Goal: Task Accomplishment & Management: Manage account settings

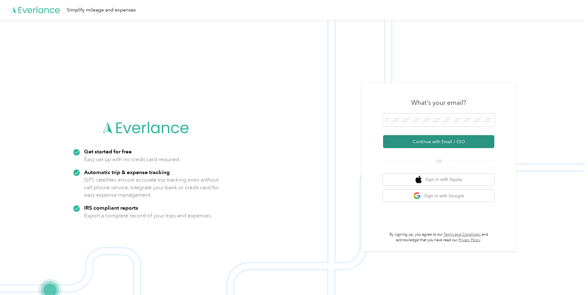
click at [418, 141] on button "Continue with Email / SSO" at bounding box center [438, 141] width 111 height 13
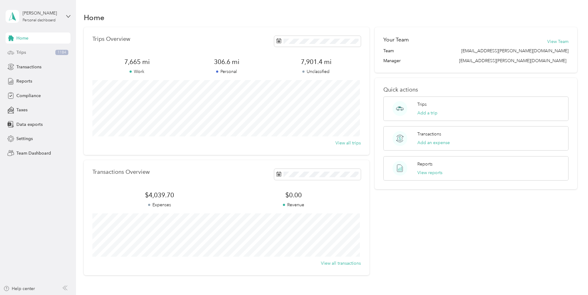
click at [22, 50] on span "Trips" at bounding box center [21, 52] width 10 height 6
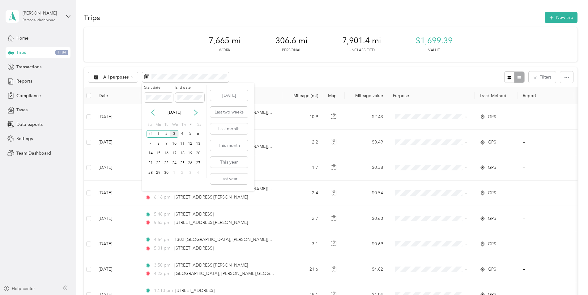
click at [153, 112] on icon at bounding box center [153, 112] width 6 height 6
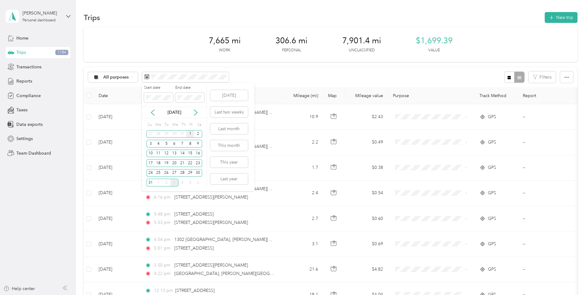
click at [191, 135] on div "1" at bounding box center [190, 134] width 8 height 8
click at [149, 179] on div "31" at bounding box center [151, 183] width 8 height 8
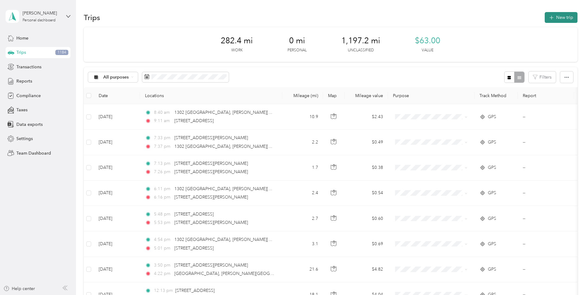
click at [555, 17] on button "New trip" at bounding box center [561, 17] width 33 height 11
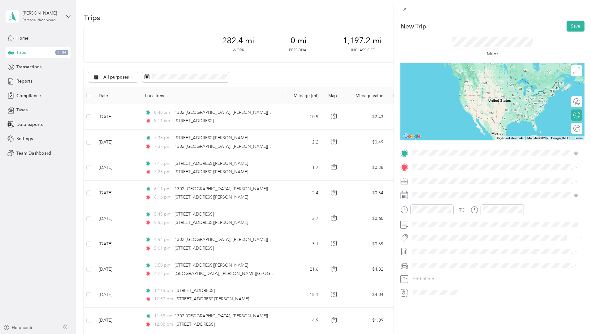
click at [457, 175] on span "1302 [GEOGRAPHIC_DATA][US_STATE], [GEOGRAPHIC_DATA]" at bounding box center [486, 176] width 125 height 6
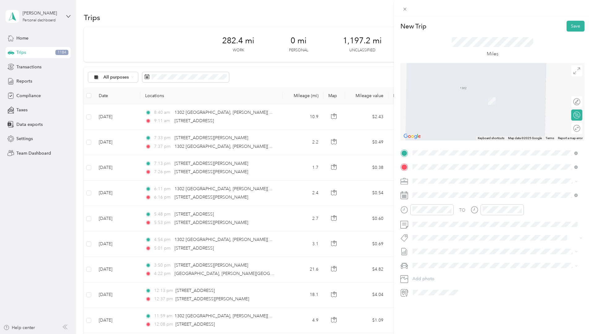
click at [449, 191] on span "[STREET_ADDRESS][PERSON_NAME][PERSON_NAME][US_STATE]" at bounding box center [489, 190] width 131 height 6
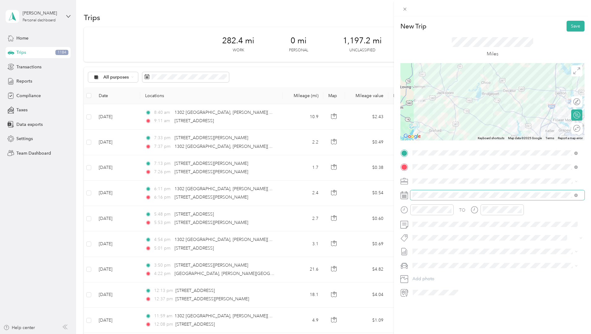
click at [437, 192] on span at bounding box center [497, 195] width 174 height 10
click at [432, 200] on span at bounding box center [497, 195] width 174 height 10
click at [403, 194] on icon at bounding box center [404, 194] width 7 height 0
click at [402, 192] on div at bounding box center [492, 195] width 184 height 10
click at [398, 194] on form "New Trip Save This trip cannot be edited because it is either under review, app…" at bounding box center [492, 159] width 197 height 277
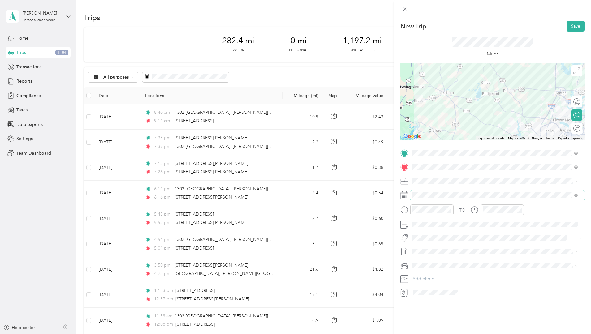
drag, startPoint x: 406, startPoint y: 195, endPoint x: 411, endPoint y: 194, distance: 4.4
click at [406, 194] on icon at bounding box center [404, 195] width 8 height 8
click at [429, 231] on icon at bounding box center [428, 230] width 6 height 6
click at [468, 292] on div "29" at bounding box center [465, 291] width 8 height 8
click at [405, 210] on icon at bounding box center [404, 210] width 8 height 8
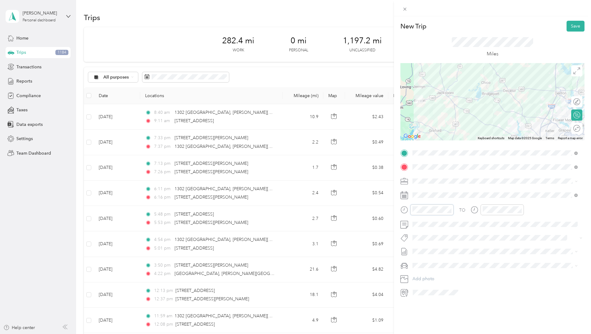
click at [408, 210] on div at bounding box center [426, 209] width 53 height 11
click at [417, 267] on div "09" at bounding box center [418, 270] width 15 height 9
click at [436, 250] on div "30" at bounding box center [436, 253] width 15 height 9
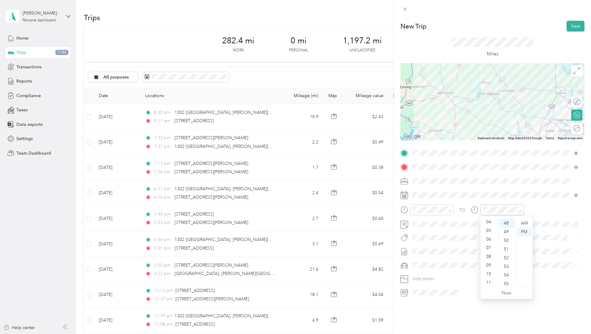
scroll to position [37, 0]
click at [483, 271] on div "10" at bounding box center [489, 272] width 15 height 9
click at [486, 272] on div "10" at bounding box center [489, 272] width 15 height 9
click at [506, 224] on div "30" at bounding box center [506, 222] width 15 height 9
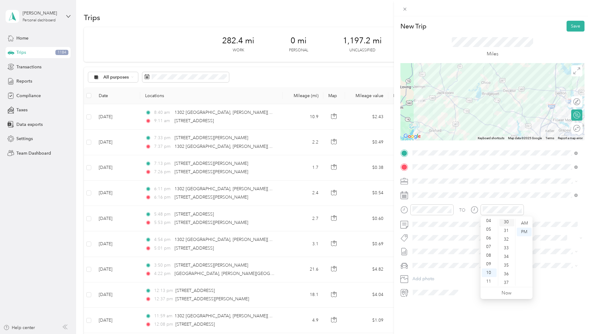
scroll to position [260, 0]
click at [450, 221] on div "AM" at bounding box center [453, 223] width 15 height 9
click at [521, 222] on div "AM" at bounding box center [524, 223] width 15 height 9
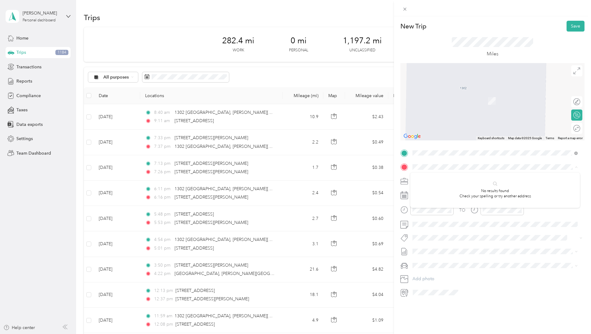
click at [451, 162] on span at bounding box center [497, 167] width 174 height 10
click at [445, 191] on span "[STREET_ADDRESS][PERSON_NAME][US_STATE]" at bounding box center [472, 190] width 96 height 6
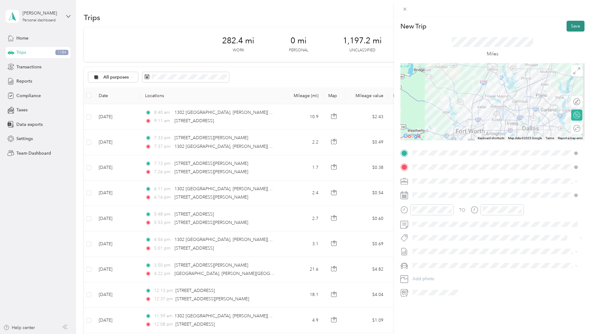
click at [568, 26] on button "Save" at bounding box center [575, 26] width 18 height 11
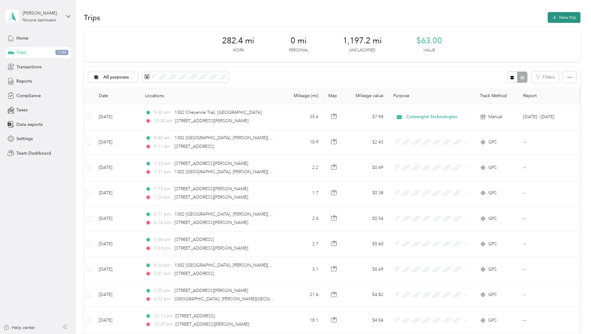
click at [547, 18] on button "New trip" at bounding box center [563, 17] width 33 height 11
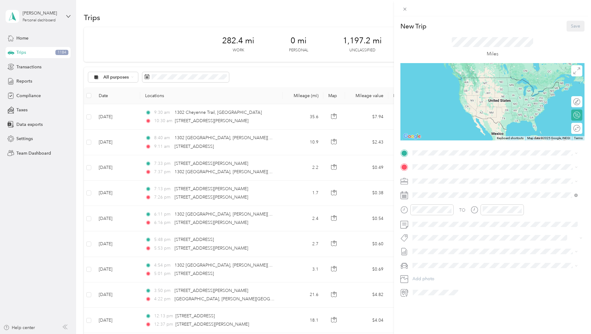
click at [405, 195] on icon at bounding box center [404, 195] width 8 height 8
click at [411, 196] on span at bounding box center [497, 195] width 174 height 10
click at [402, 196] on rect at bounding box center [402, 196] width 1 height 1
click at [403, 197] on icon at bounding box center [404, 195] width 8 height 8
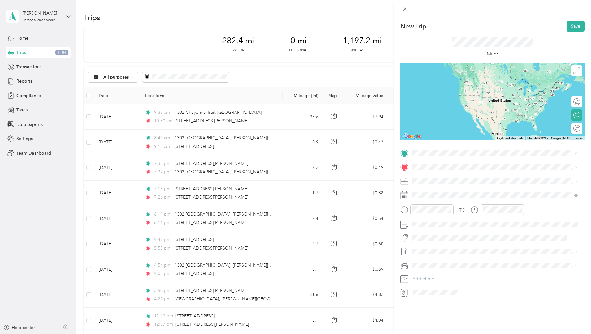
click at [438, 174] on span "[STREET_ADDRESS][PERSON_NAME][US_STATE]" at bounding box center [472, 176] width 96 height 6
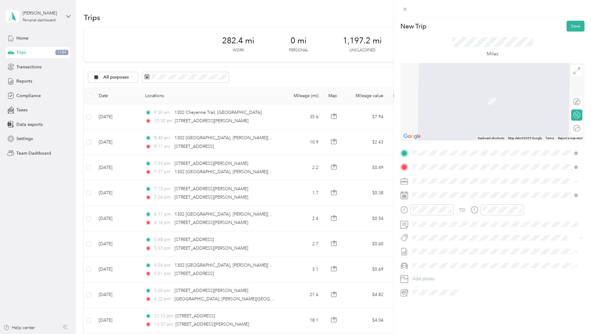
click at [445, 190] on span "1302 [GEOGRAPHIC_DATA][US_STATE], [GEOGRAPHIC_DATA]" at bounding box center [486, 190] width 125 height 6
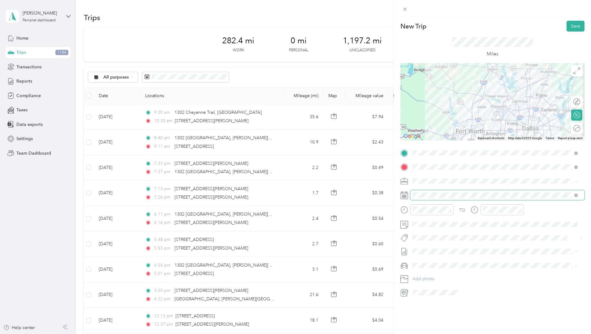
click at [439, 191] on span at bounding box center [497, 195] width 174 height 10
click at [425, 229] on icon at bounding box center [428, 230] width 6 height 6
click at [465, 290] on div "29" at bounding box center [465, 291] width 8 height 8
click at [420, 284] on div "11" at bounding box center [418, 281] width 15 height 9
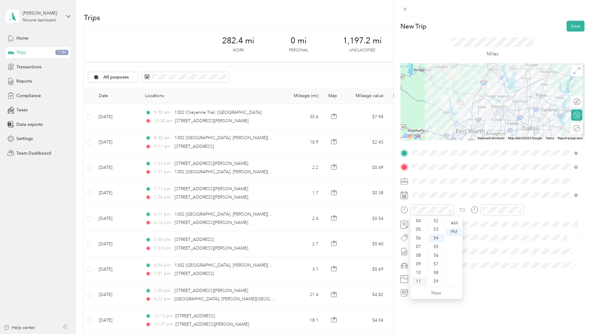
click at [418, 284] on div "11" at bounding box center [418, 281] width 15 height 9
click at [454, 223] on div "AM" at bounding box center [453, 223] width 15 height 9
click at [435, 223] on div "00" at bounding box center [436, 223] width 15 height 9
click at [508, 220] on div "00" at bounding box center [506, 223] width 15 height 9
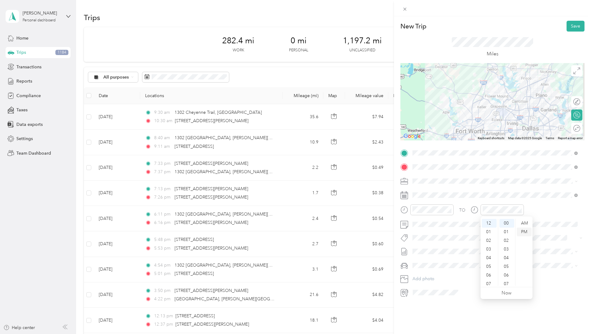
click at [522, 230] on div "PM" at bounding box center [524, 232] width 15 height 9
click at [571, 28] on button "Save" at bounding box center [575, 26] width 18 height 11
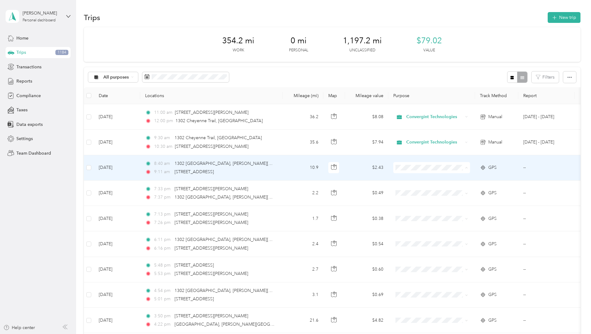
click at [452, 181] on li "Convergint Technologies" at bounding box center [472, 179] width 77 height 11
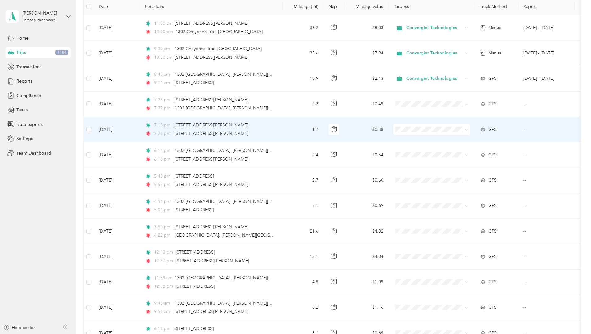
scroll to position [93, 0]
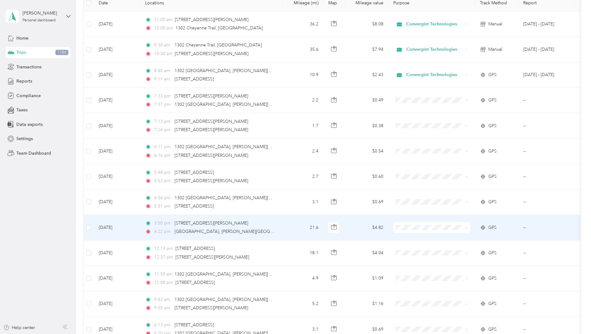
click at [451, 221] on td at bounding box center [431, 227] width 87 height 25
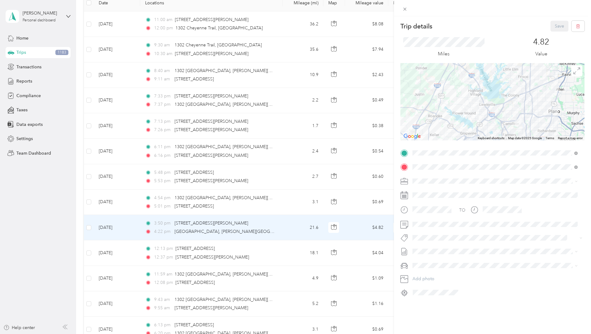
click at [425, 191] on span "Convergint Technologies" at bounding box center [438, 191] width 49 height 5
click at [554, 27] on button "Save" at bounding box center [559, 26] width 18 height 11
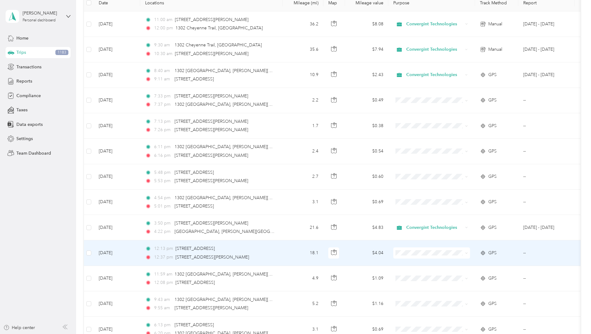
click at [444, 250] on span at bounding box center [431, 252] width 77 height 11
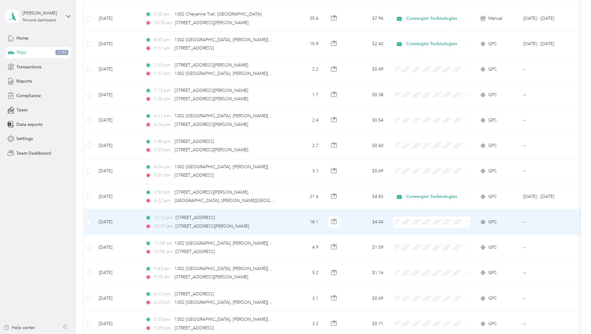
click at [461, 230] on span "Convergint Technologies" at bounding box center [478, 233] width 57 height 6
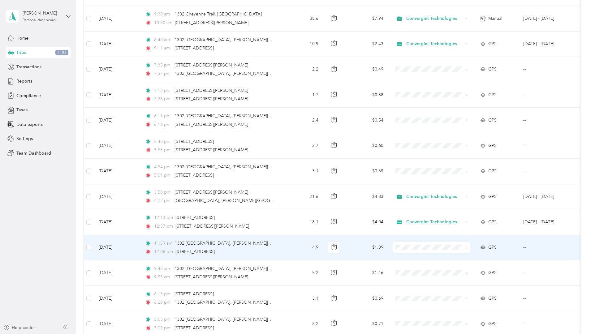
click at [454, 257] on span "Convergint Technologies" at bounding box center [478, 259] width 57 height 6
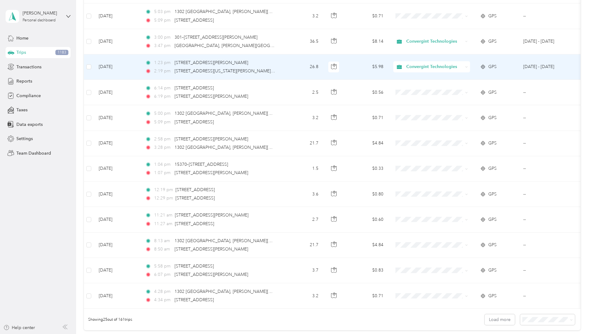
scroll to position [433, 0]
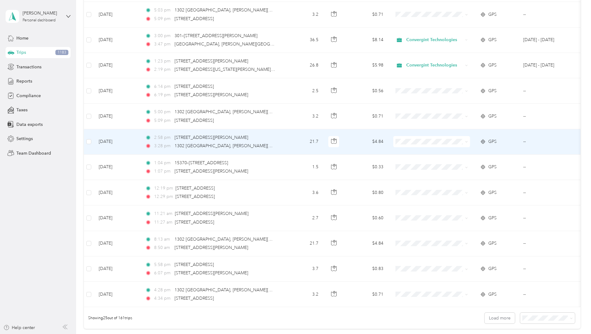
click at [457, 150] on span "Convergint Technologies" at bounding box center [478, 153] width 57 height 6
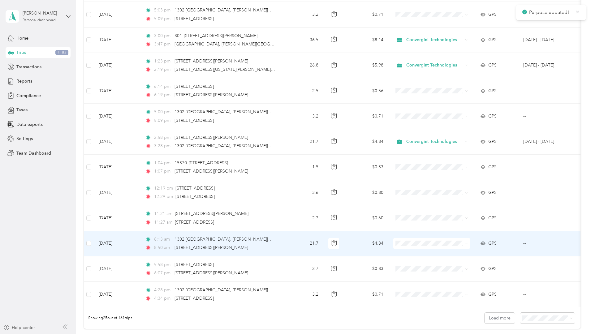
click at [443, 238] on span at bounding box center [431, 243] width 77 height 11
drag, startPoint x: 447, startPoint y: 240, endPoint x: 454, endPoint y: 255, distance: 17.0
click at [454, 255] on span "Convergint Technologies" at bounding box center [478, 255] width 57 height 6
click at [466, 255] on span "Convergint Technologies" at bounding box center [478, 255] width 57 height 6
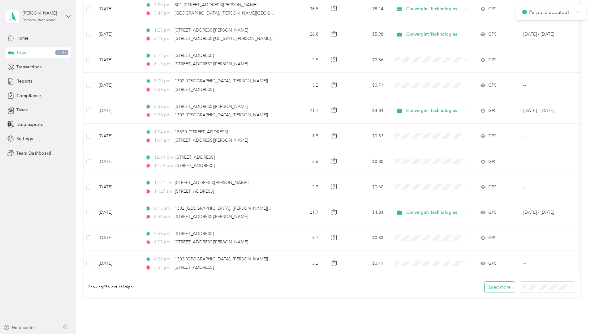
click at [484, 290] on button "Load more" at bounding box center [499, 287] width 30 height 11
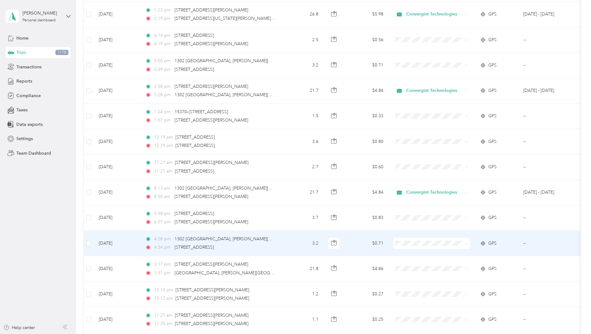
scroll to position [495, 0]
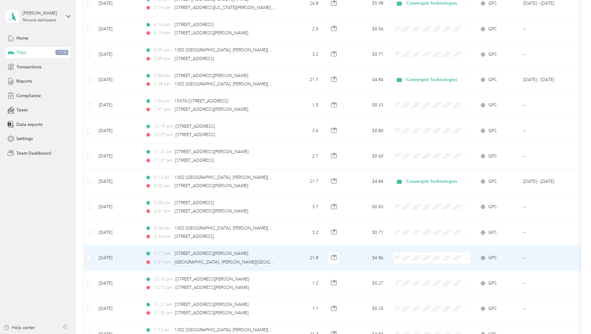
click at [454, 267] on span "Convergint Technologies" at bounding box center [478, 269] width 57 height 6
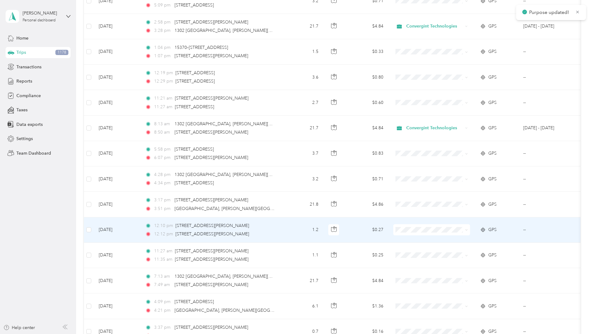
scroll to position [557, 0]
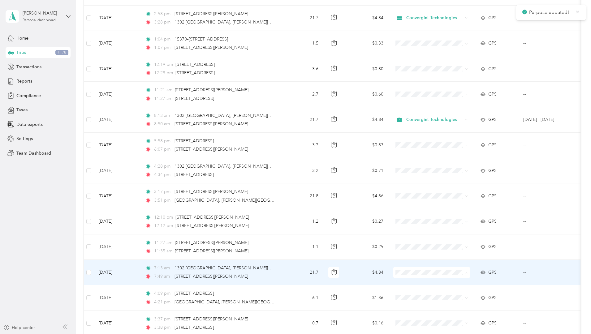
click at [448, 280] on li "Convergint Technologies" at bounding box center [472, 284] width 77 height 11
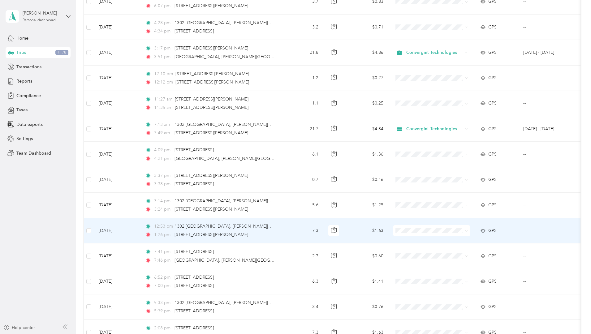
scroll to position [711, 0]
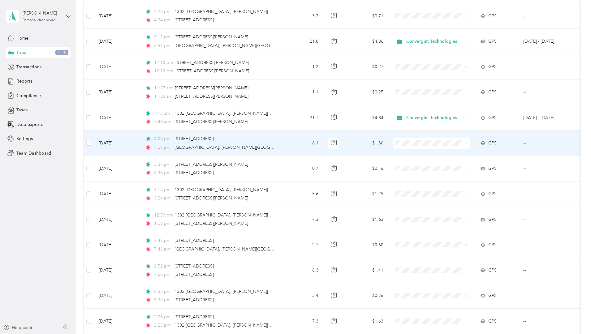
click at [452, 157] on ol "Convergint Technologies Personal" at bounding box center [472, 160] width 77 height 22
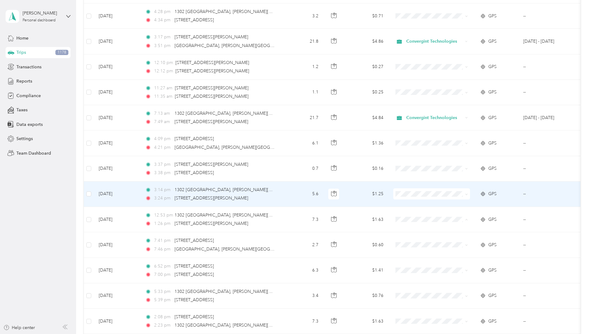
click at [438, 188] on td at bounding box center [431, 194] width 87 height 25
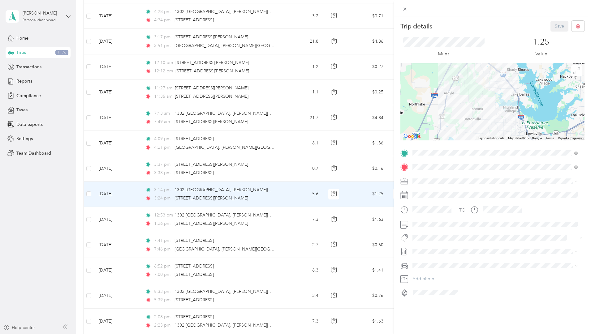
click at [432, 191] on span "Convergint Technologies" at bounding box center [438, 191] width 49 height 5
click at [553, 28] on button "Save" at bounding box center [559, 26] width 18 height 11
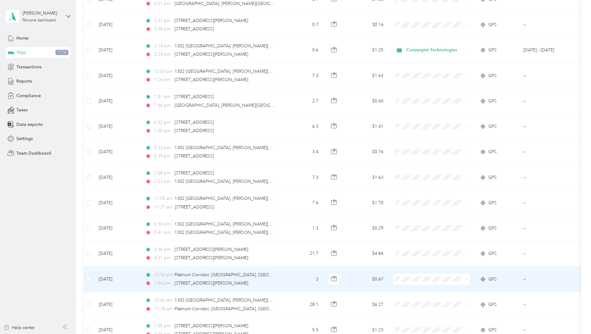
scroll to position [866, 0]
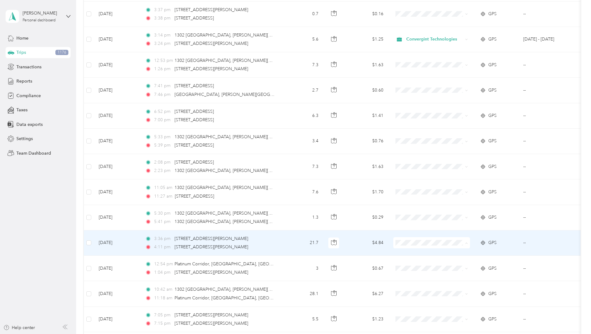
click at [448, 251] on li "Convergint Technologies" at bounding box center [472, 254] width 77 height 11
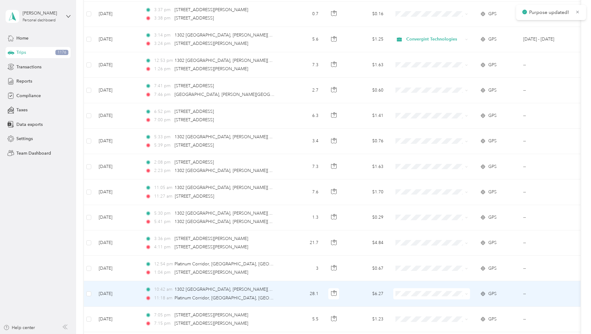
click at [450, 295] on span "Convergint Technologies" at bounding box center [478, 305] width 57 height 6
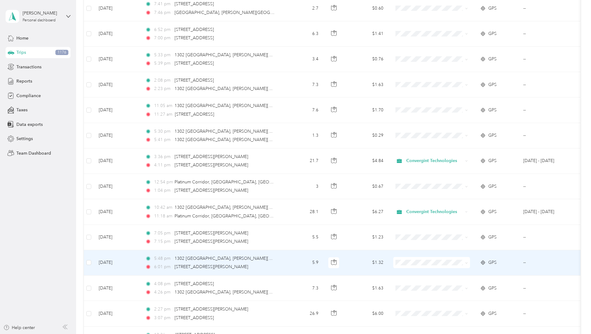
scroll to position [959, 0]
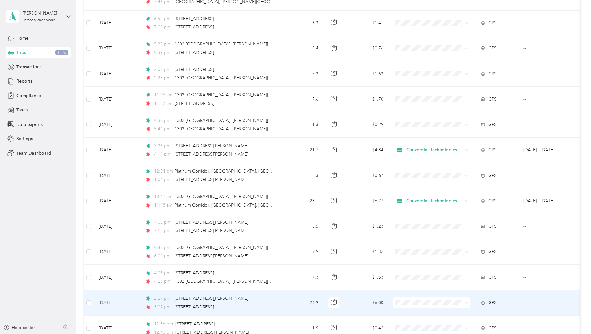
click at [448, 295] on span "Convergint Technologies" at bounding box center [473, 311] width 68 height 6
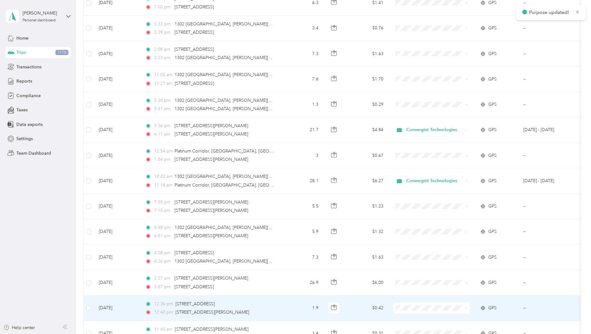
scroll to position [990, 0]
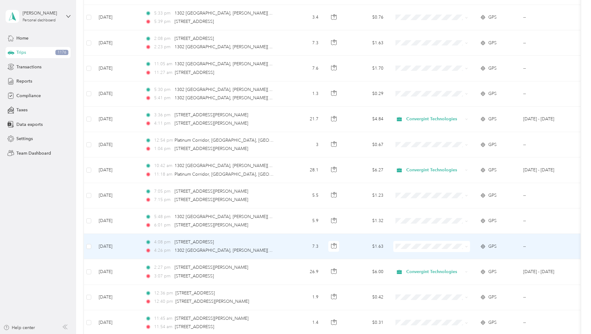
click at [444, 242] on span at bounding box center [431, 246] width 77 height 11
click at [458, 260] on li "Convergint Technologies" at bounding box center [472, 258] width 77 height 11
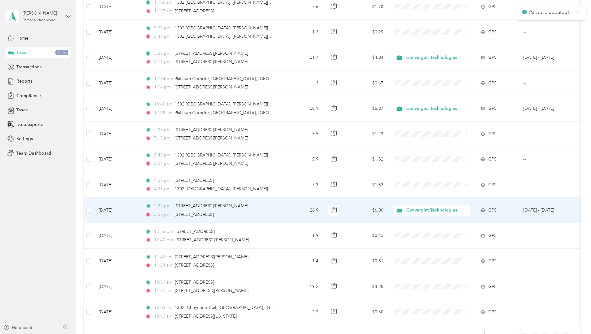
scroll to position [1052, 0]
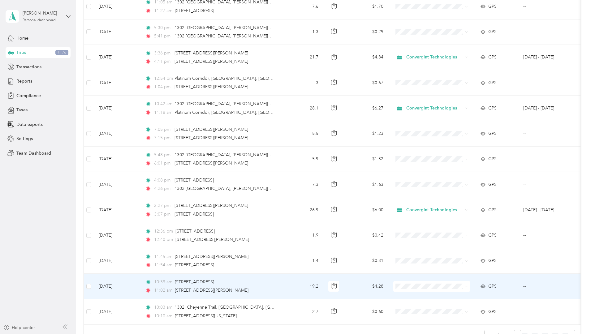
click at [451, 295] on li "Convergint Technologies" at bounding box center [472, 296] width 77 height 11
click at [461, 295] on span "Convergint Technologies" at bounding box center [475, 298] width 51 height 6
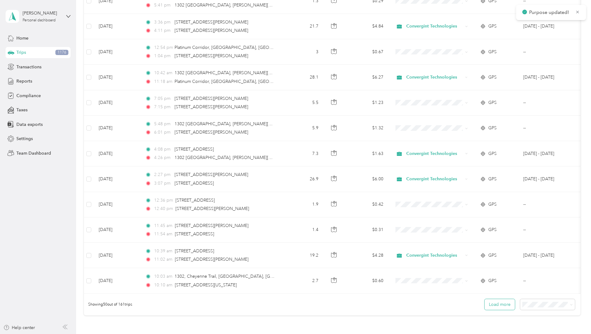
click at [484, 295] on button "Load more" at bounding box center [499, 304] width 30 height 11
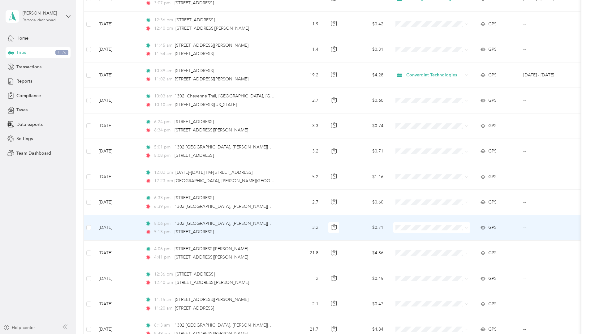
scroll to position [1268, 0]
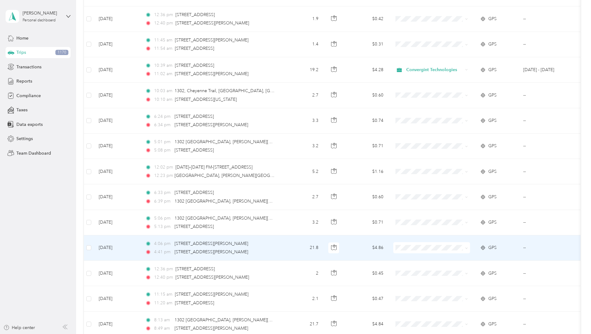
click at [452, 259] on span "Convergint Technologies" at bounding box center [478, 258] width 57 height 6
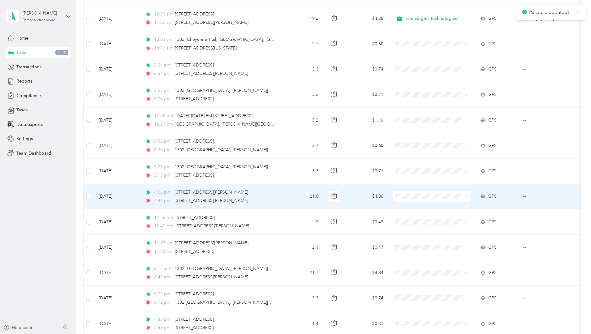
scroll to position [1330, 0]
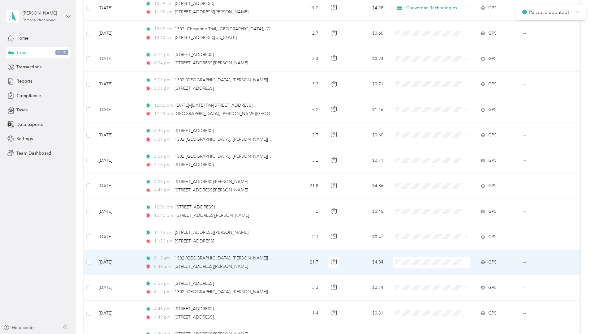
click at [449, 270] on li "Convergint Technologies" at bounding box center [472, 273] width 77 height 11
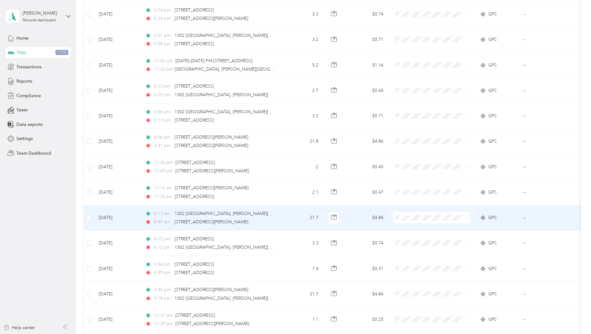
scroll to position [1423, 0]
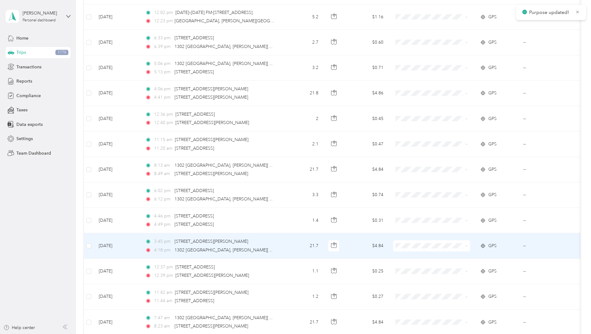
click at [450, 255] on span "Convergint Technologies" at bounding box center [478, 257] width 57 height 6
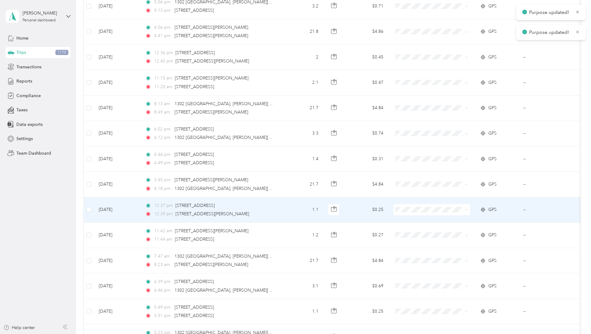
scroll to position [1485, 0]
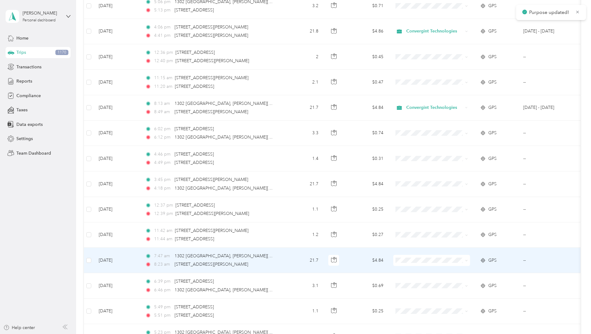
click at [452, 268] on span "Convergint Technologies" at bounding box center [478, 271] width 57 height 6
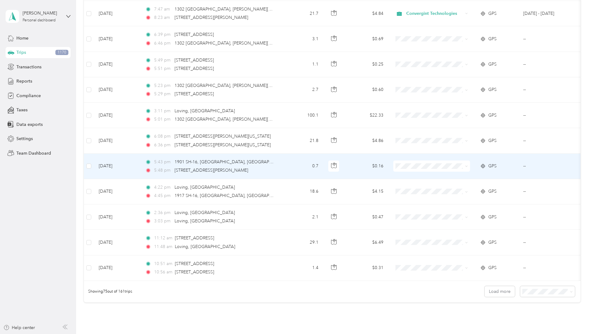
scroll to position [1732, 0]
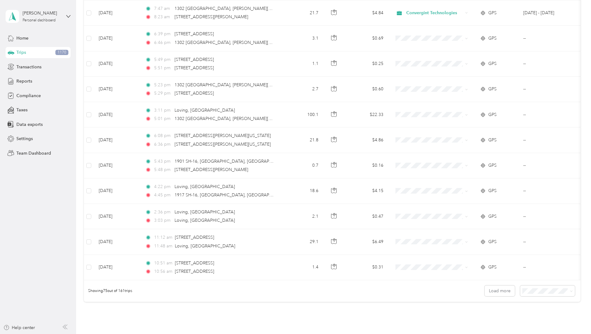
click at [495, 284] on span "100 per load" at bounding box center [494, 281] width 25 height 5
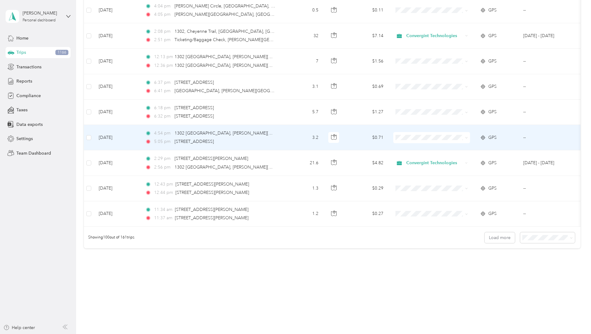
scroll to position [2426, 0]
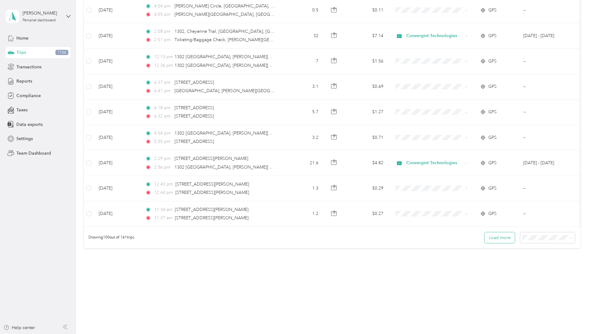
click at [484, 235] on button "Load more" at bounding box center [499, 237] width 30 height 11
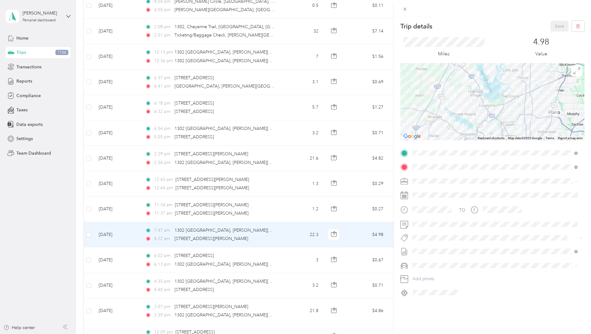
click at [120, 177] on div "Trip details Save This trip cannot be edited because it is either under review,…" at bounding box center [295, 167] width 591 height 334
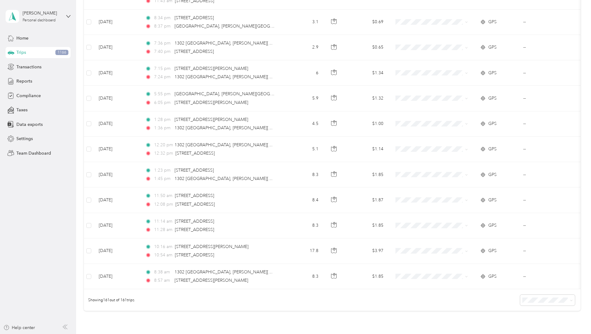
scroll to position [3978, 0]
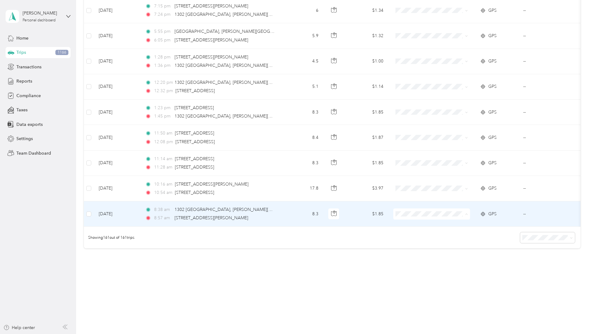
click at [456, 220] on span "Convergint Technologies" at bounding box center [478, 221] width 57 height 6
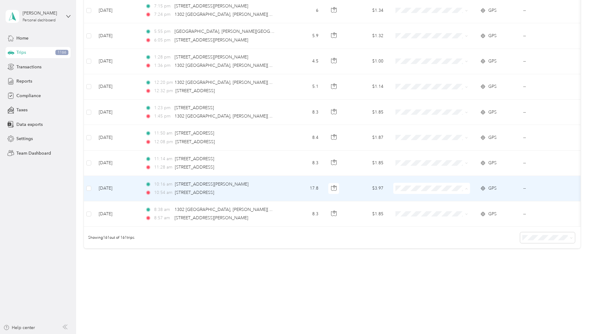
click at [453, 194] on span "Convergint Technologies" at bounding box center [478, 195] width 57 height 6
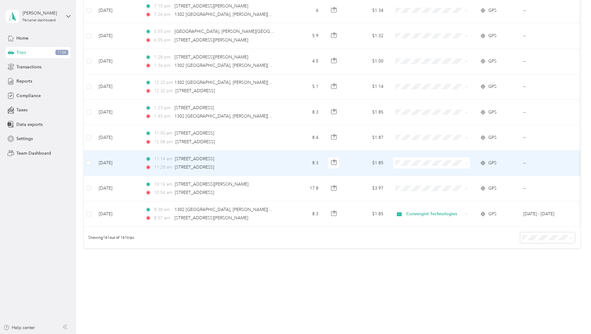
click at [450, 157] on span at bounding box center [431, 162] width 77 height 11
click at [453, 168] on span "Convergint Technologies" at bounding box center [478, 170] width 57 height 6
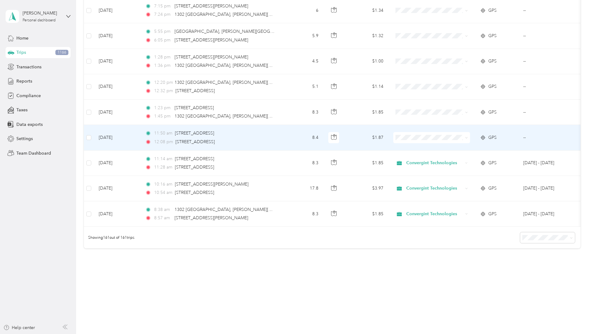
click at [452, 142] on span "Convergint Technologies" at bounding box center [478, 144] width 57 height 6
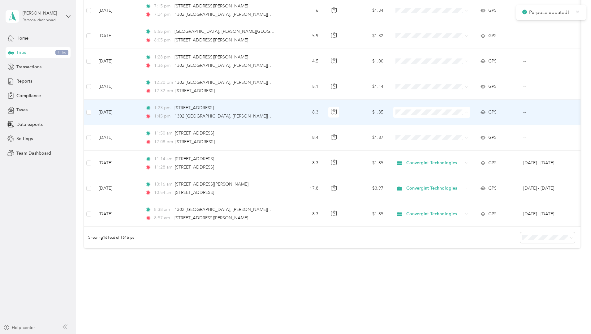
click at [455, 116] on span "Convergint Technologies" at bounding box center [478, 119] width 57 height 6
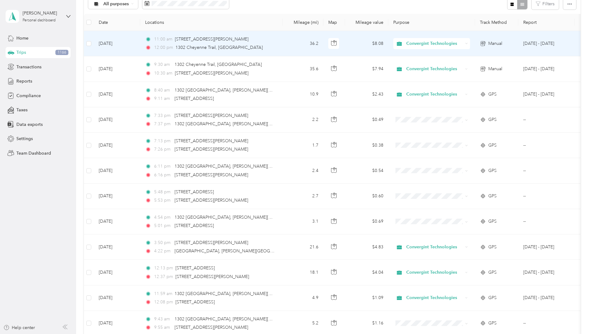
scroll to position [0, 0]
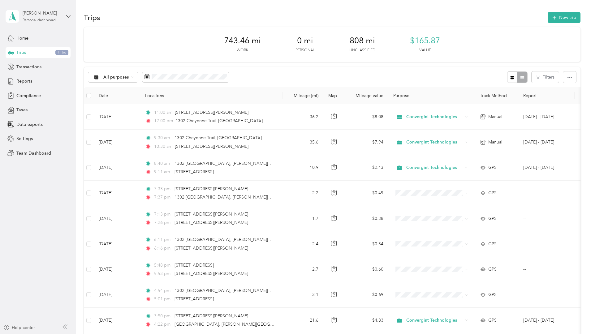
click at [25, 54] on span "Trips" at bounding box center [21, 52] width 10 height 6
click at [32, 96] on span "Compliance" at bounding box center [28, 95] width 24 height 6
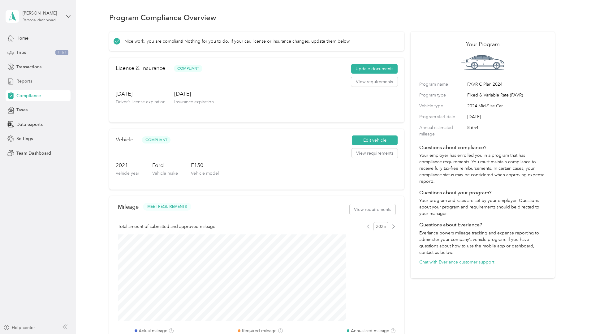
click at [24, 79] on span "Reports" at bounding box center [24, 81] width 16 height 6
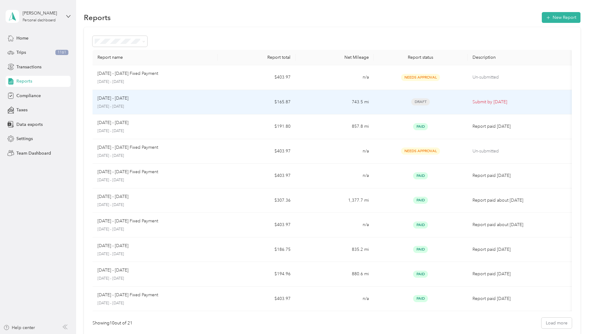
click at [304, 102] on td "743.5 mi" at bounding box center [334, 102] width 78 height 25
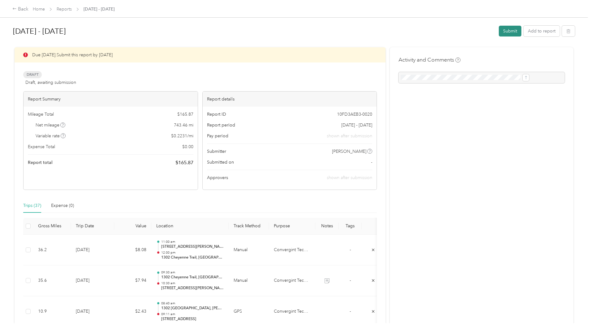
click at [499, 29] on button "Submit" at bounding box center [510, 31] width 23 height 11
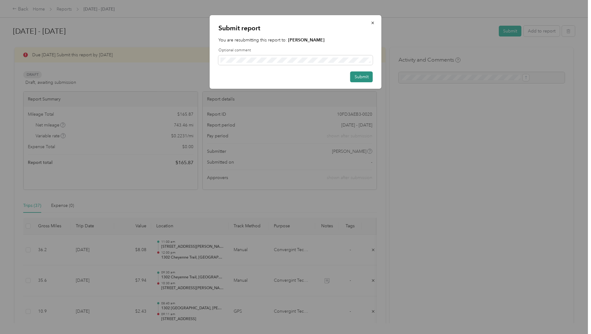
click at [362, 78] on button "Submit" at bounding box center [361, 76] width 23 height 11
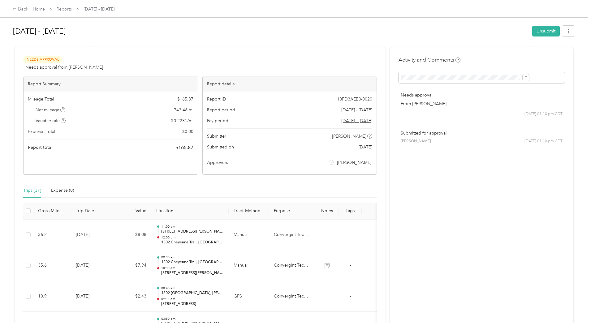
click at [192, 33] on h1 "[DATE] - [DATE]" at bounding box center [270, 31] width 515 height 15
